Goal: Find specific page/section: Find specific page/section

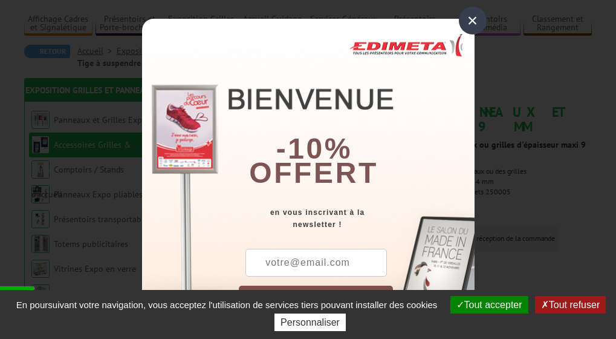
scroll to position [121, 0]
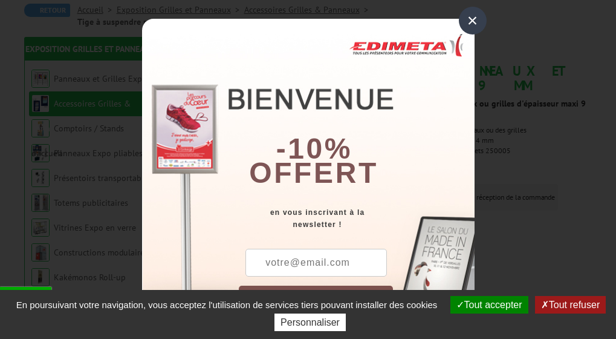
click at [471, 21] on div "×" at bounding box center [473, 21] width 28 height 28
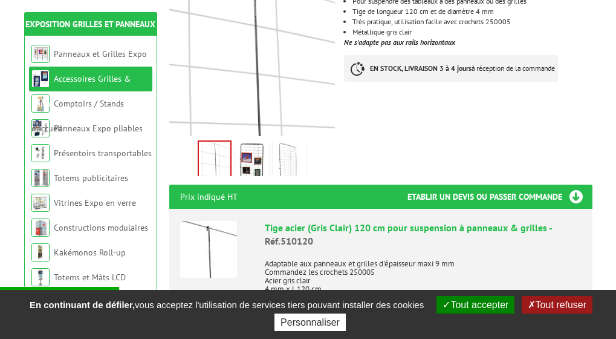
scroll to position [302, 0]
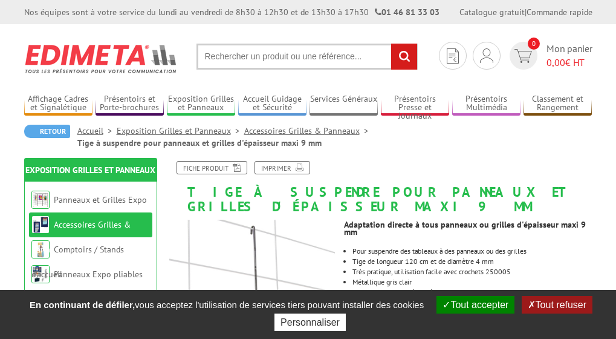
click at [231, 57] on input "text" at bounding box center [306, 57] width 221 height 26
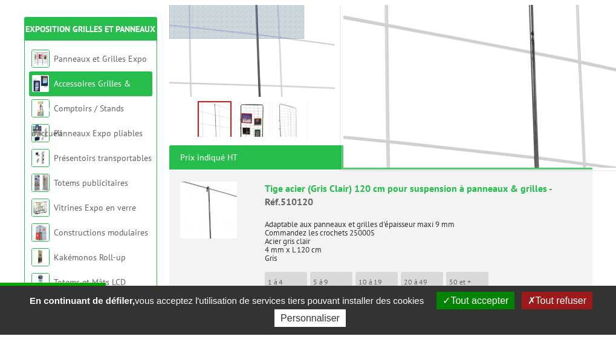
scroll to position [302, 0]
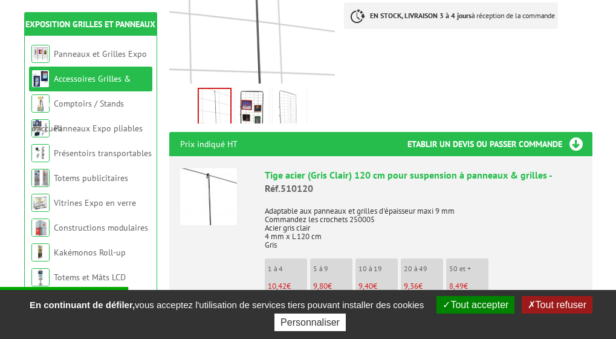
click at [353, 219] on p "Adaptable aux panneaux et grilles d'épaisseur maxi 9 mm Commandez les crochets …" at bounding box center [423, 223] width 317 height 51
drag, startPoint x: 349, startPoint y: 217, endPoint x: 378, endPoint y: 216, distance: 29.0
click at [378, 216] on p "Adaptable aux panneaux et grilles d'épaisseur maxi 9 mm Commandez les crochets …" at bounding box center [423, 223] width 317 height 51
copy p "250005"
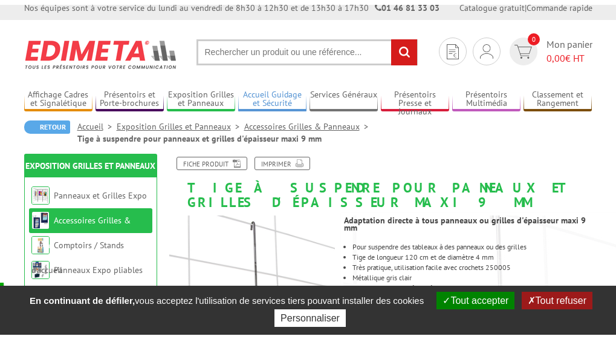
scroll to position [0, 0]
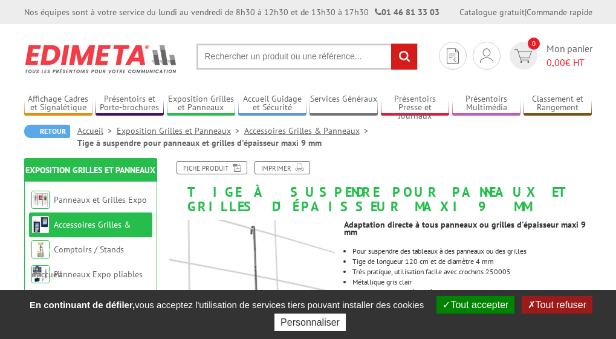
click at [239, 58] on input "text" at bounding box center [306, 57] width 221 height 26
paste input "250005"
type input "250005"
click at [401, 57] on input "rechercher" at bounding box center [404, 57] width 26 height 26
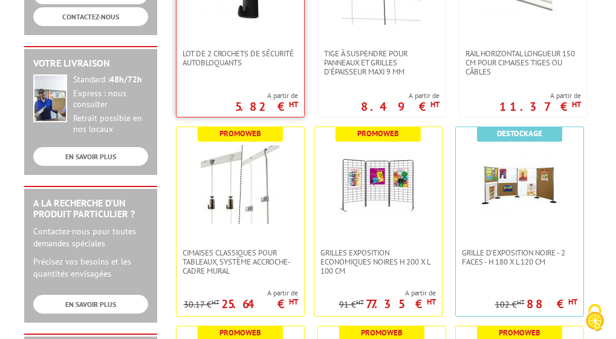
scroll to position [363, 0]
